Goal: Task Accomplishment & Management: Use online tool/utility

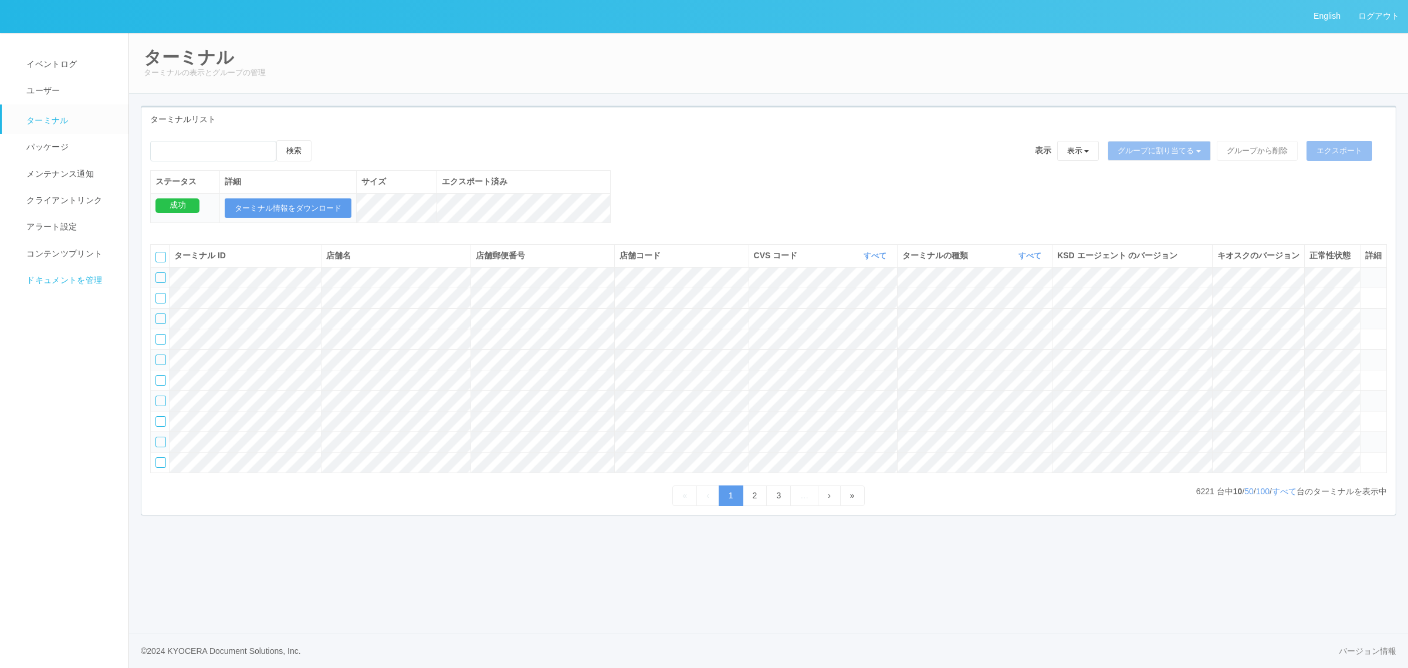
click at [42, 277] on span "ドキュメントを管理" at bounding box center [62, 279] width 79 height 9
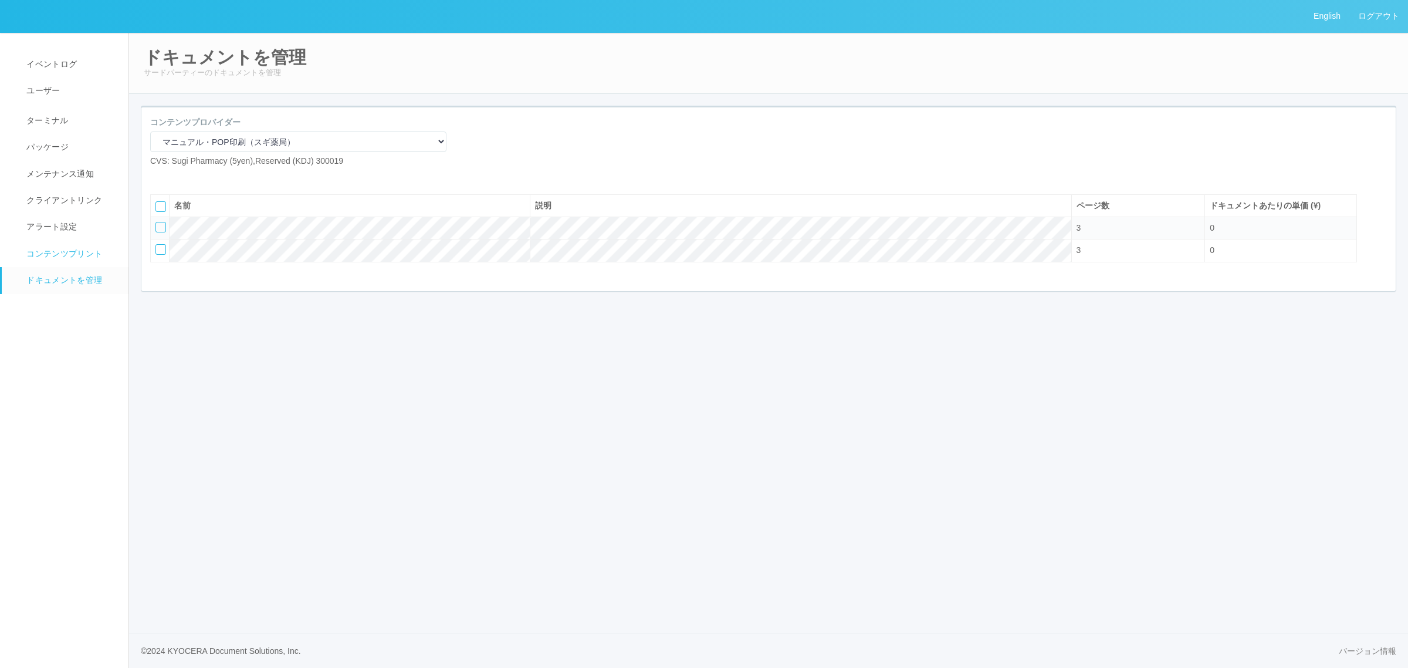
click at [42, 244] on link "コンテンツプリント" at bounding box center [70, 254] width 137 height 26
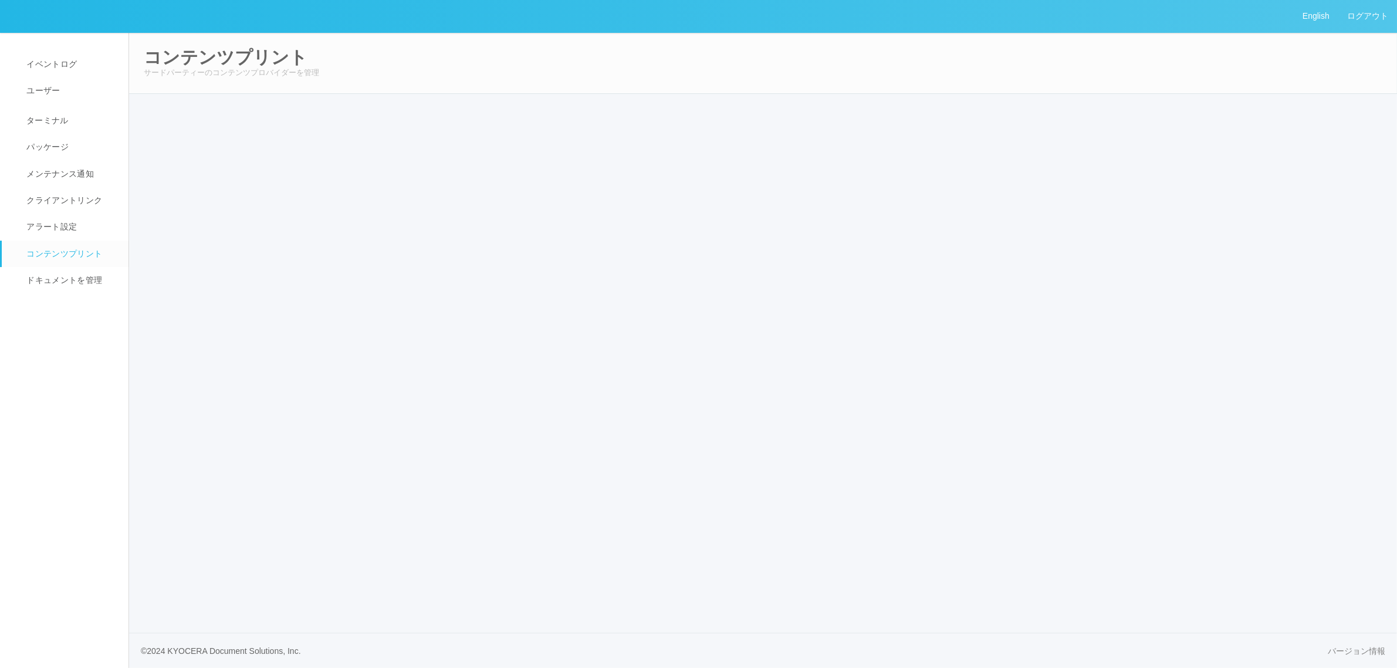
select select "6"
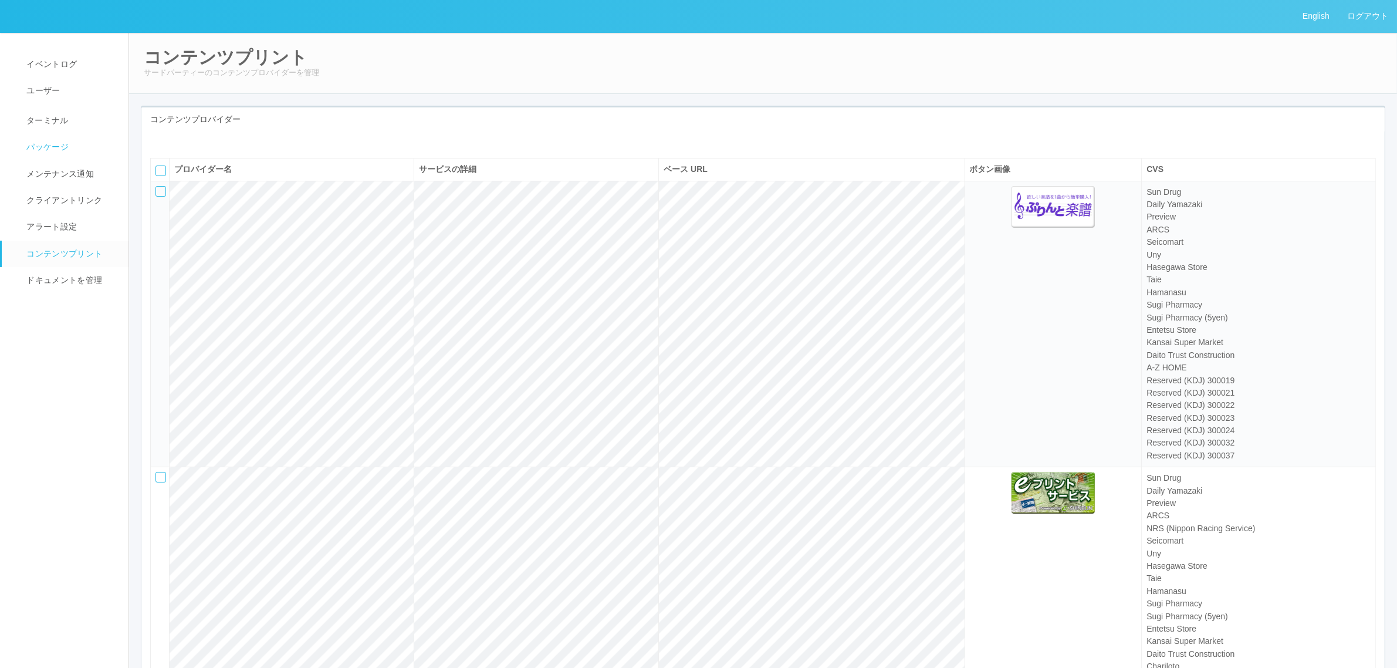
click at [80, 139] on link "パッケージ" at bounding box center [70, 147] width 137 height 26
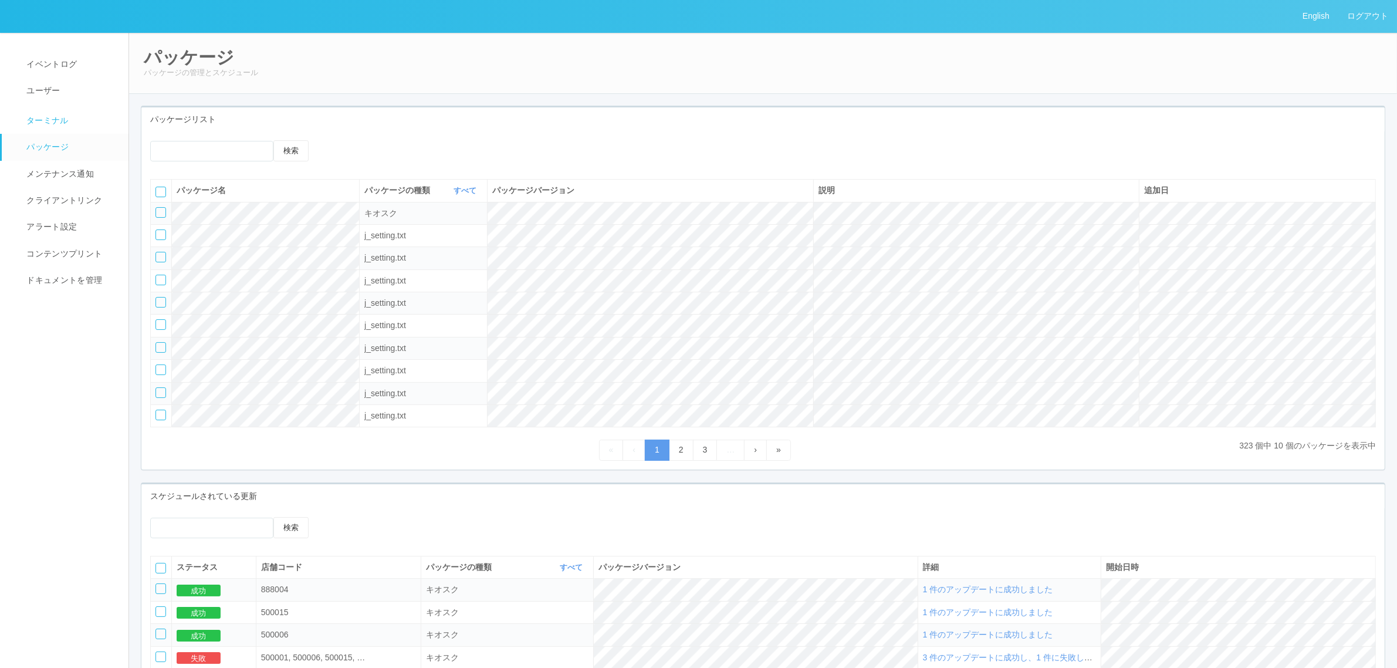
click at [92, 119] on link "ターミナル" at bounding box center [70, 118] width 137 height 29
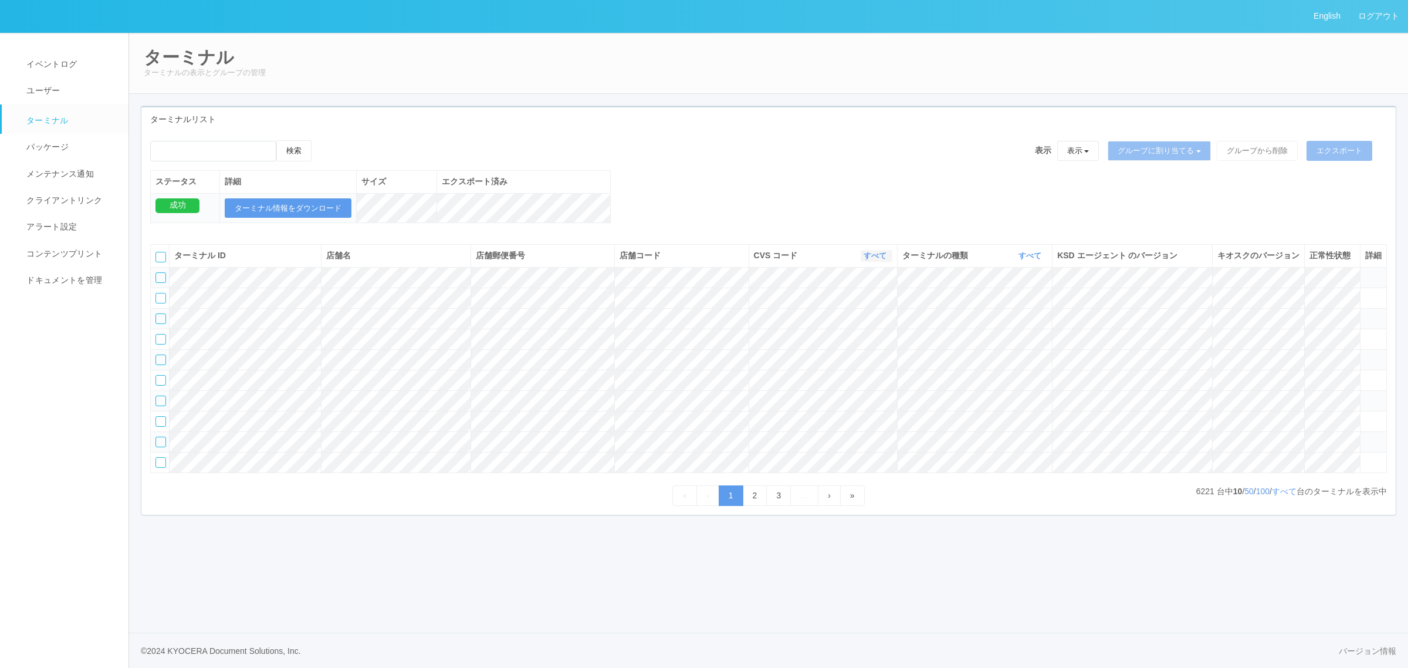
click at [875, 260] on link "すべて" at bounding box center [877, 255] width 26 height 9
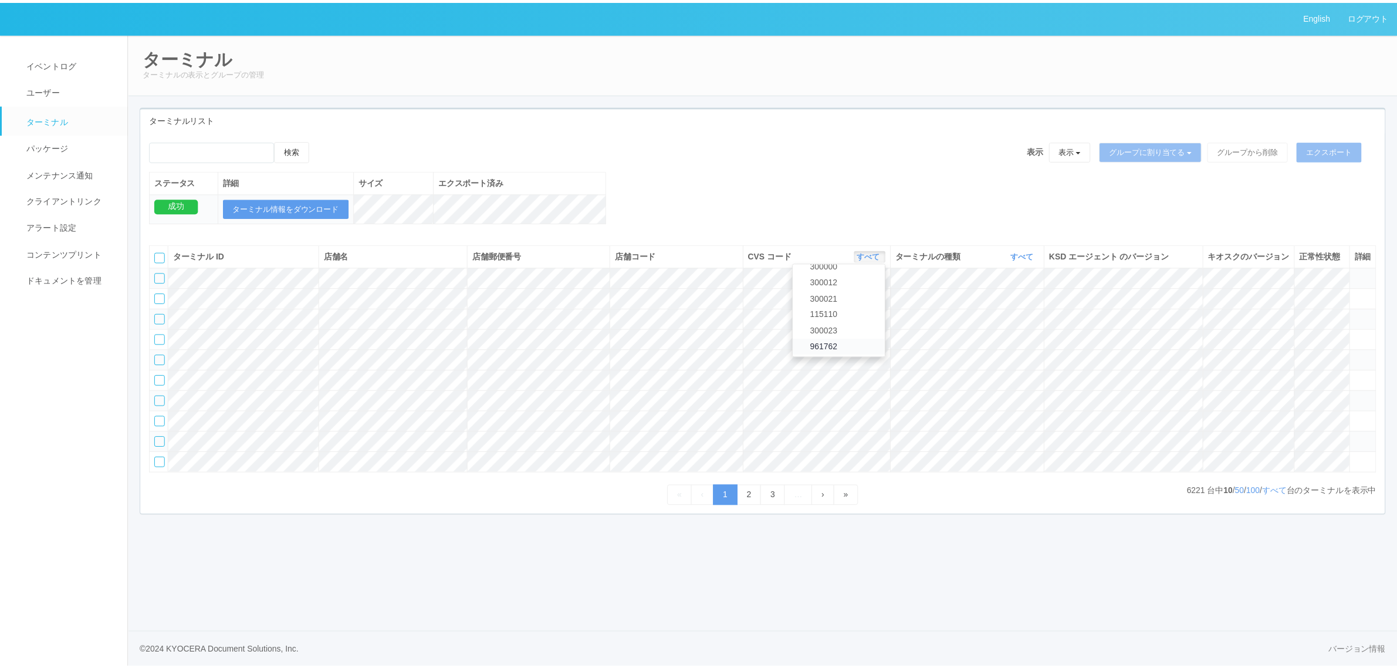
scroll to position [506, 0]
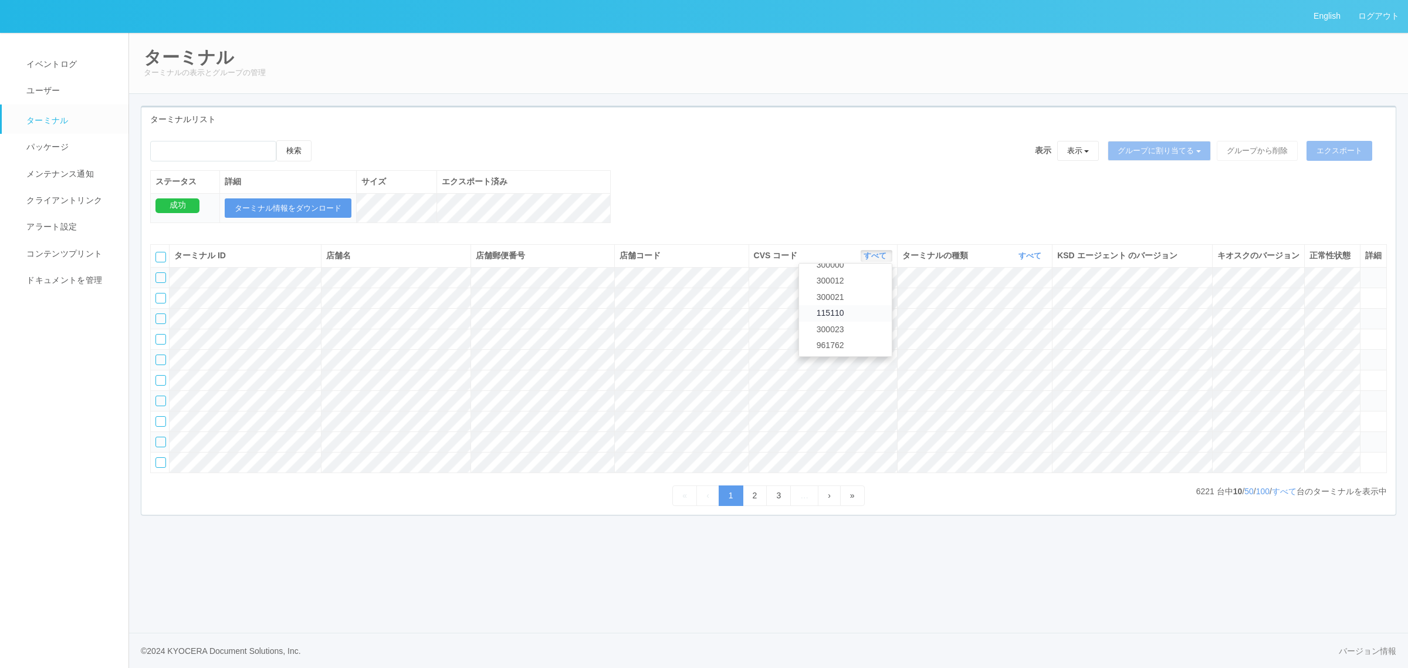
click at [865, 321] on link "115110" at bounding box center [845, 313] width 93 height 16
click at [1023, 260] on link "すべて" at bounding box center [1031, 255] width 26 height 9
click at [1020, 310] on link "キオスク" at bounding box center [1000, 305] width 93 height 16
click at [1282, 496] on link "すべて" at bounding box center [1284, 490] width 25 height 9
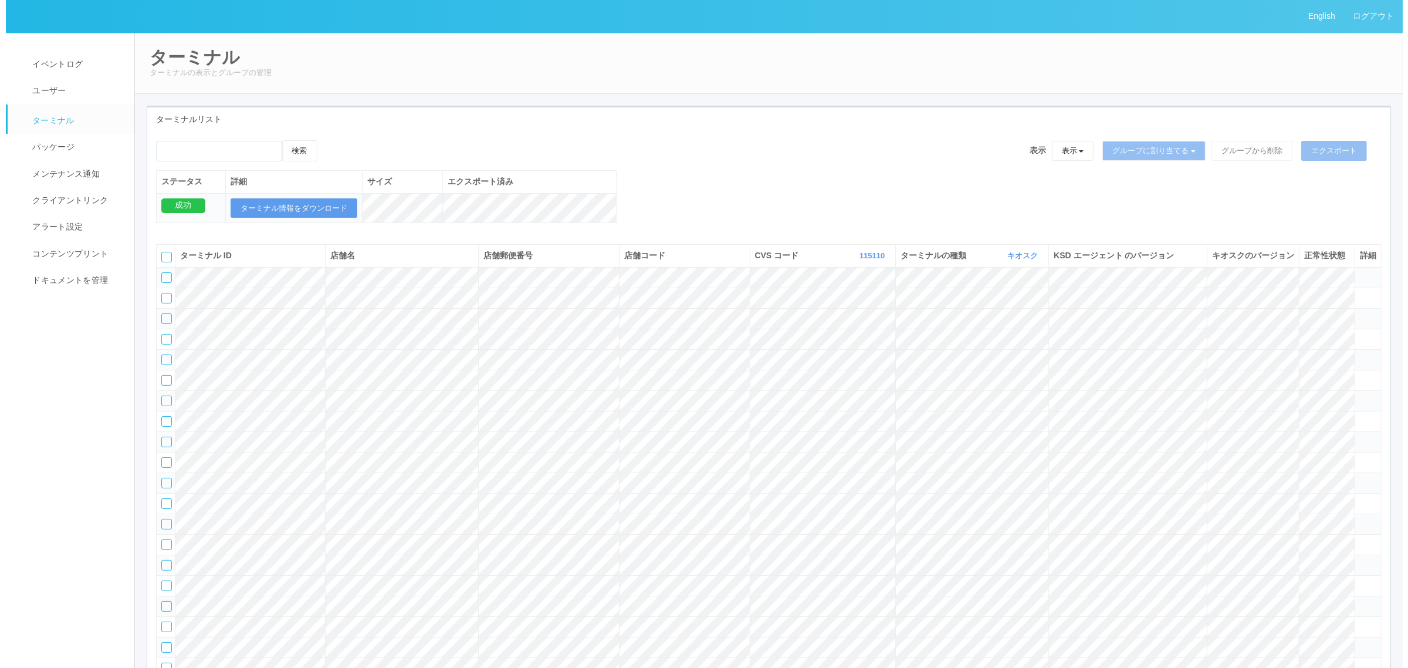
scroll to position [3633, 0]
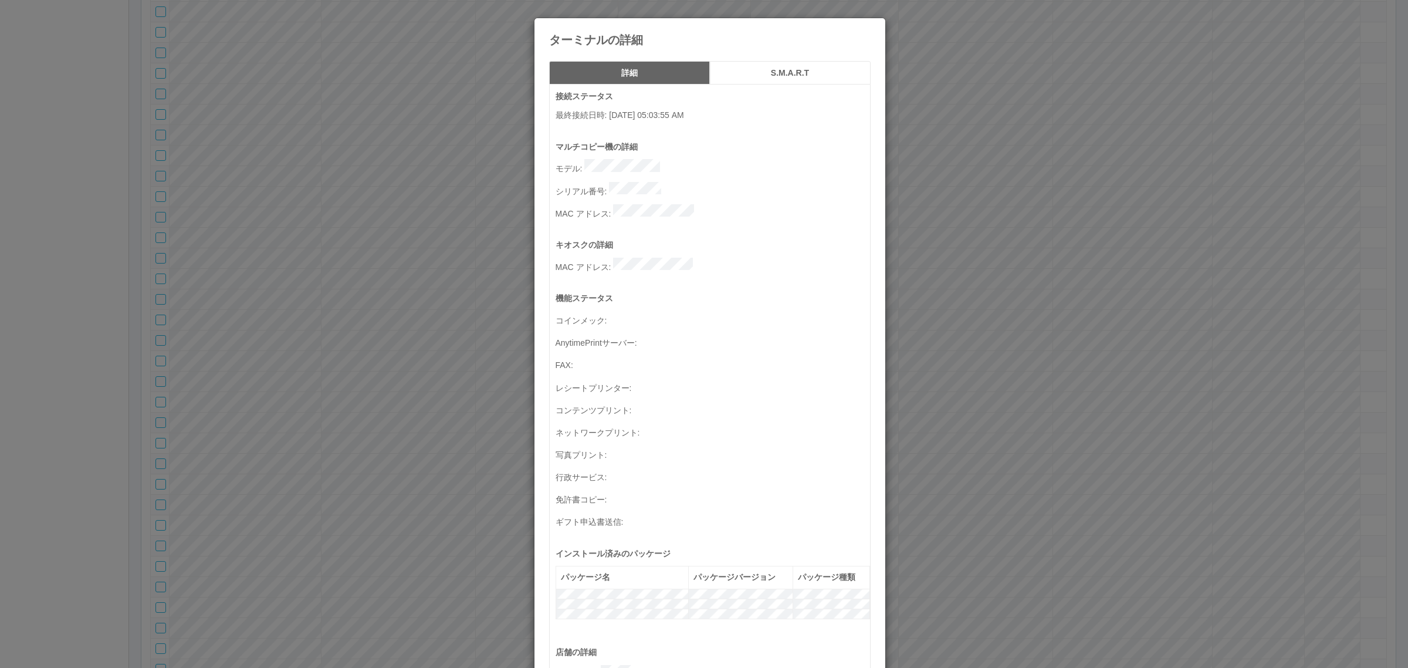
click at [708, 182] on p "シリアル番号 :" at bounding box center [713, 190] width 314 height 16
